Goal: Information Seeking & Learning: Learn about a topic

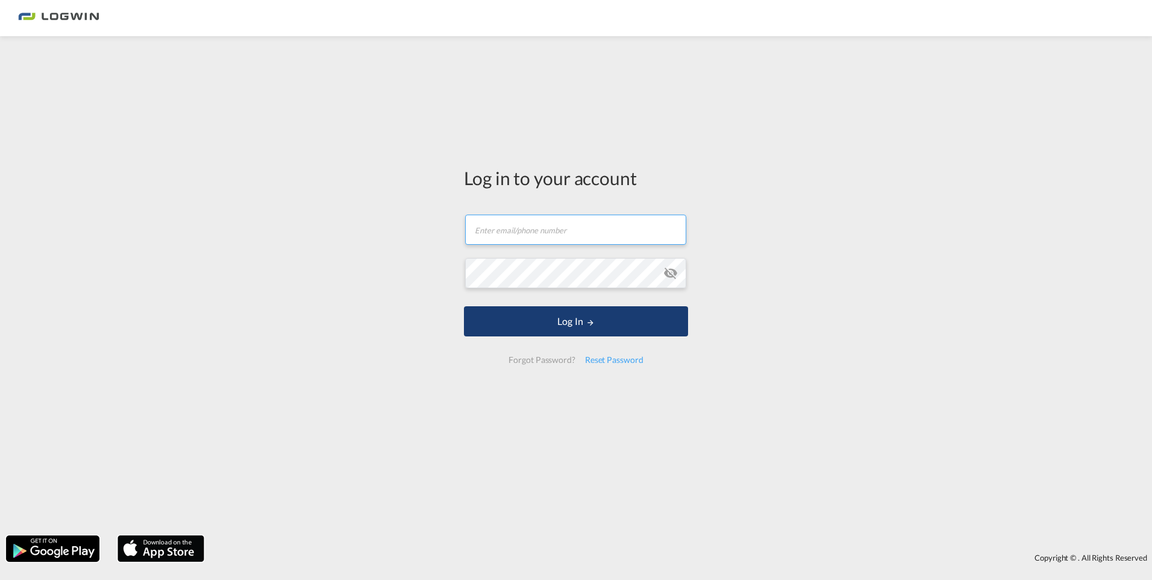
type input "[PERSON_NAME][EMAIL_ADDRESS][PERSON_NAME][DOMAIN_NAME]"
click at [565, 324] on button "Log In" at bounding box center [576, 321] width 224 height 30
